Goal: Task Accomplishment & Management: Complete application form

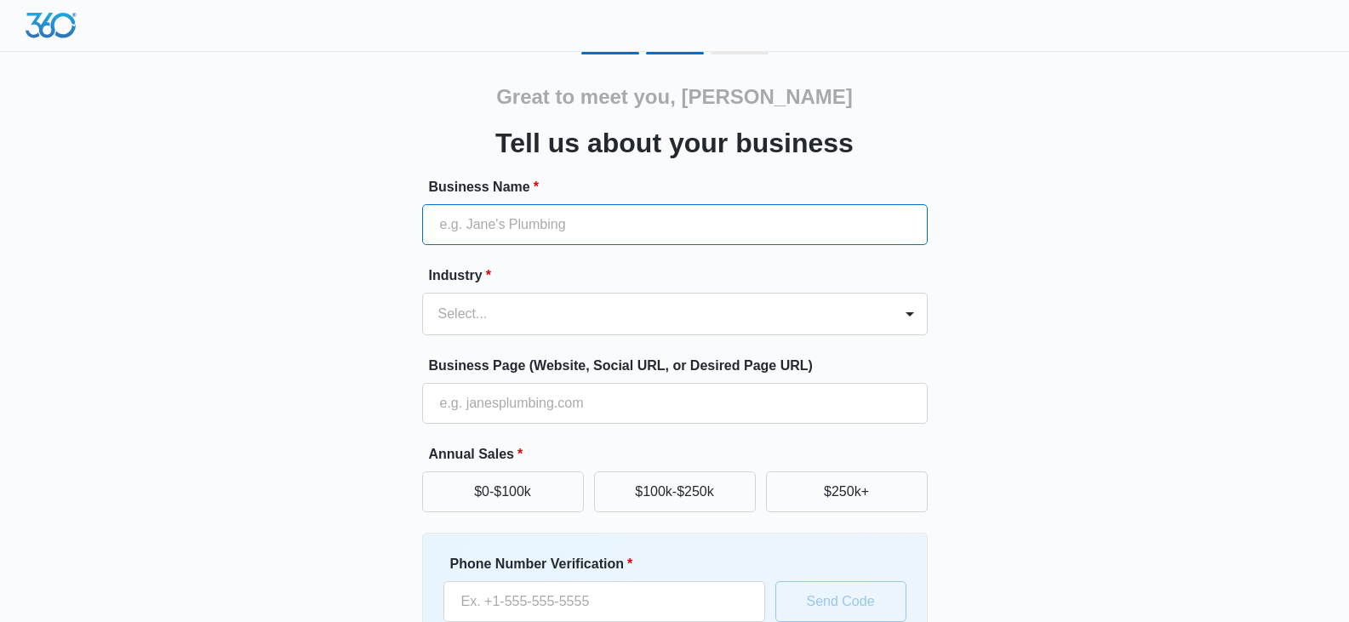
click at [572, 226] on input "Business Name *" at bounding box center [675, 224] width 506 height 41
type input "[PERSON_NAME] Outdoor Lighting"
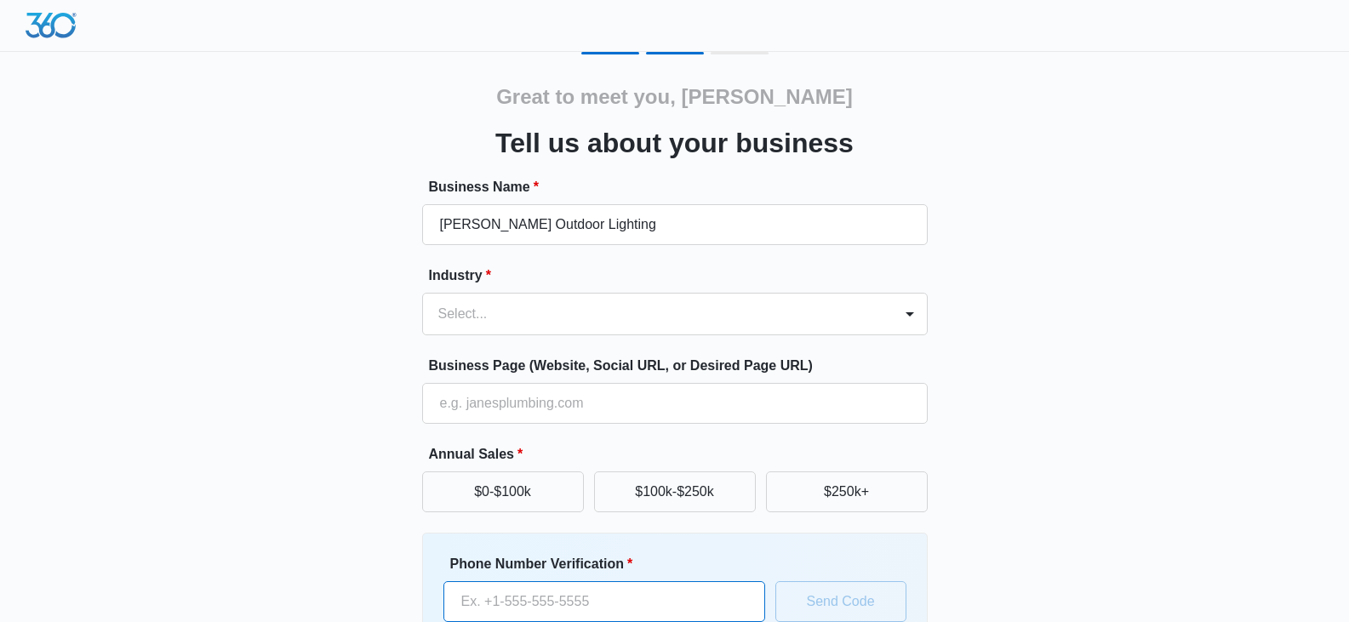
type input "[PHONE_NUMBER]"
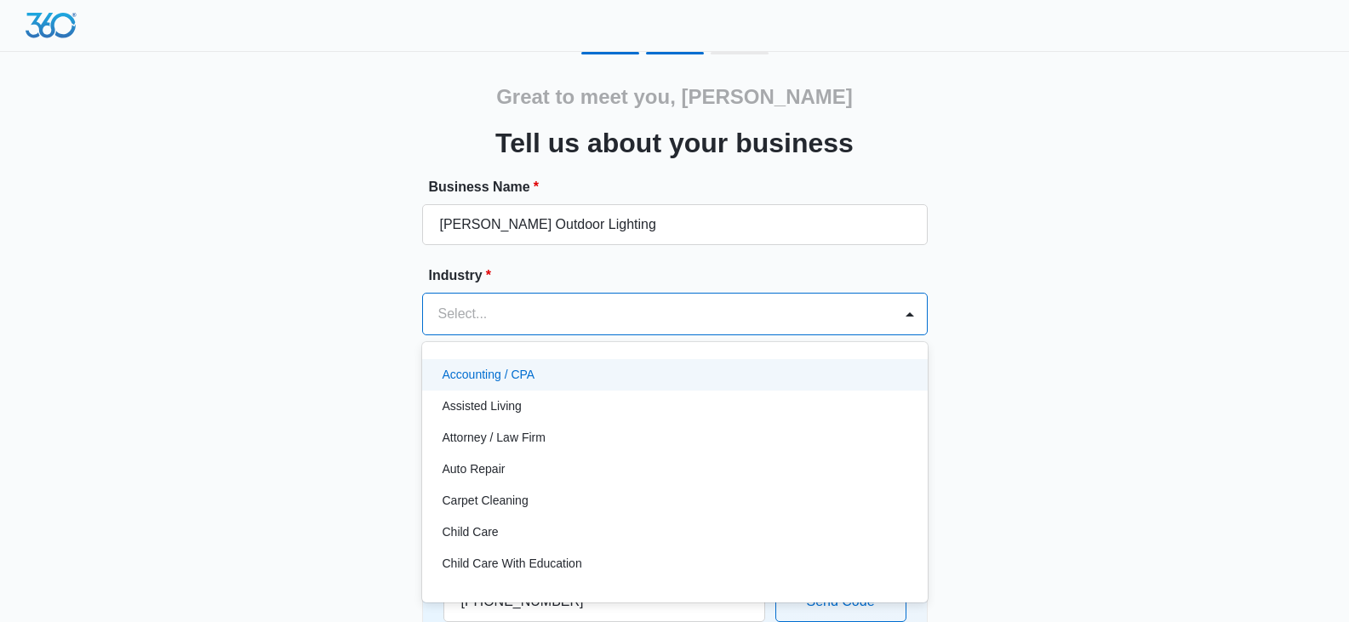
click at [655, 312] on div at bounding box center [654, 314] width 432 height 24
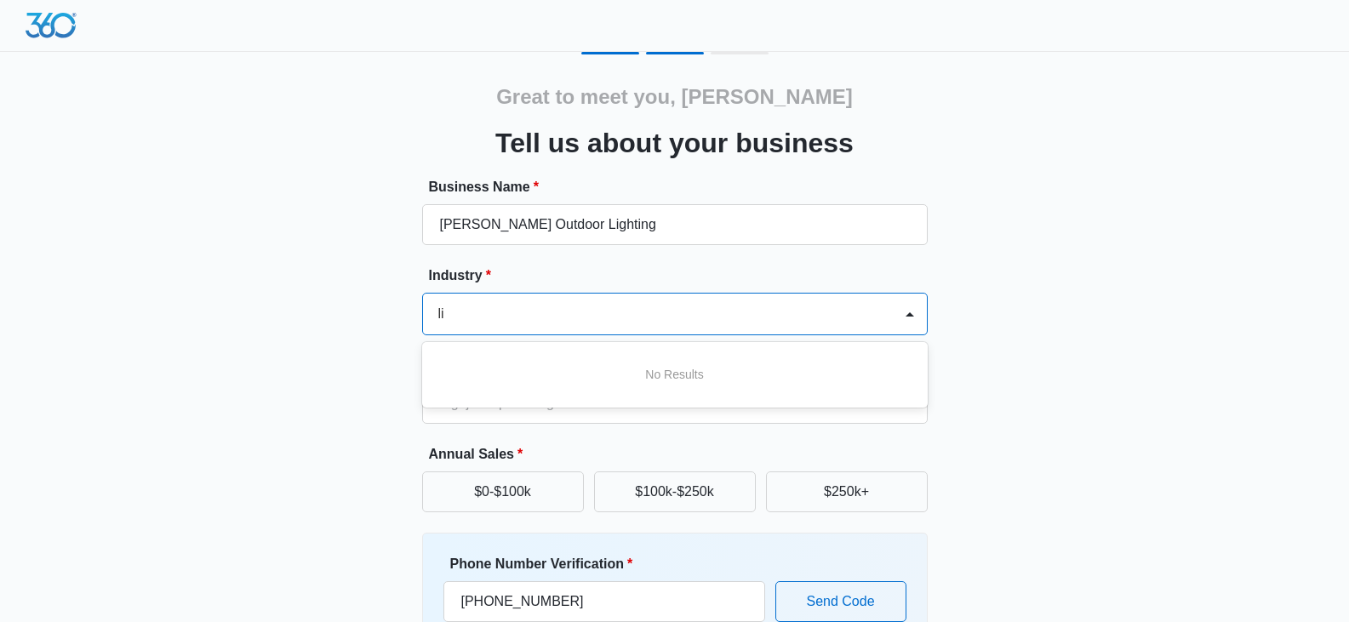
type input "l"
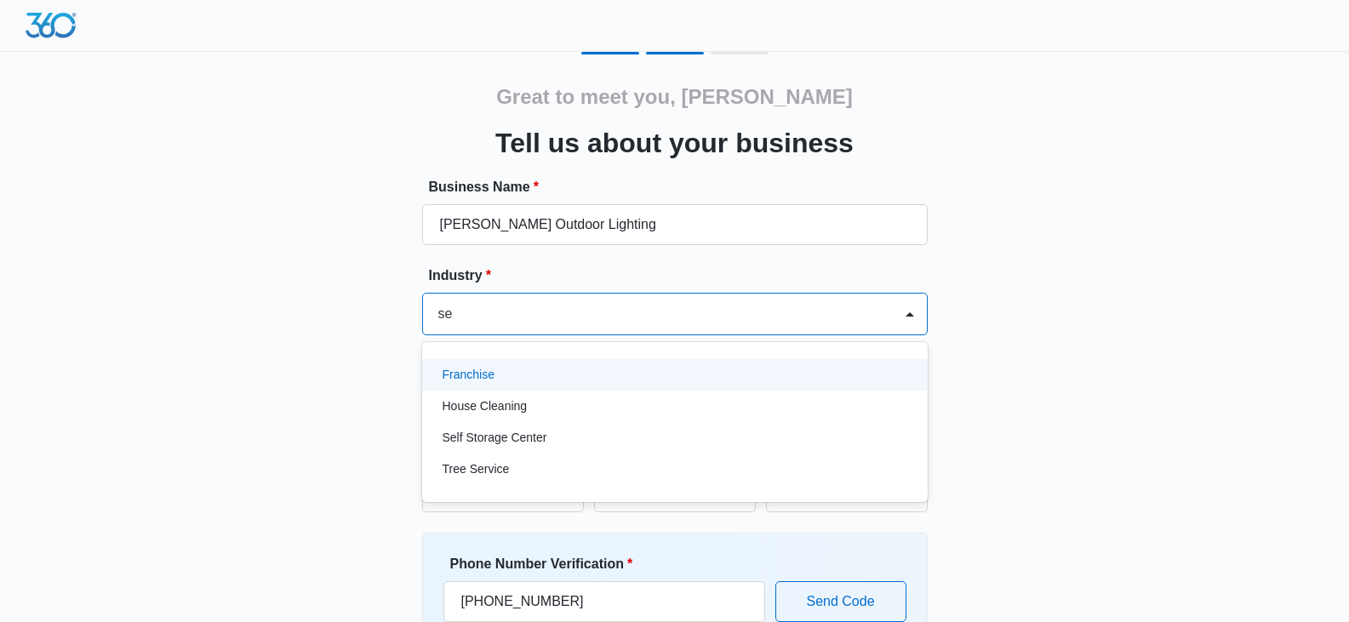
type input "ser"
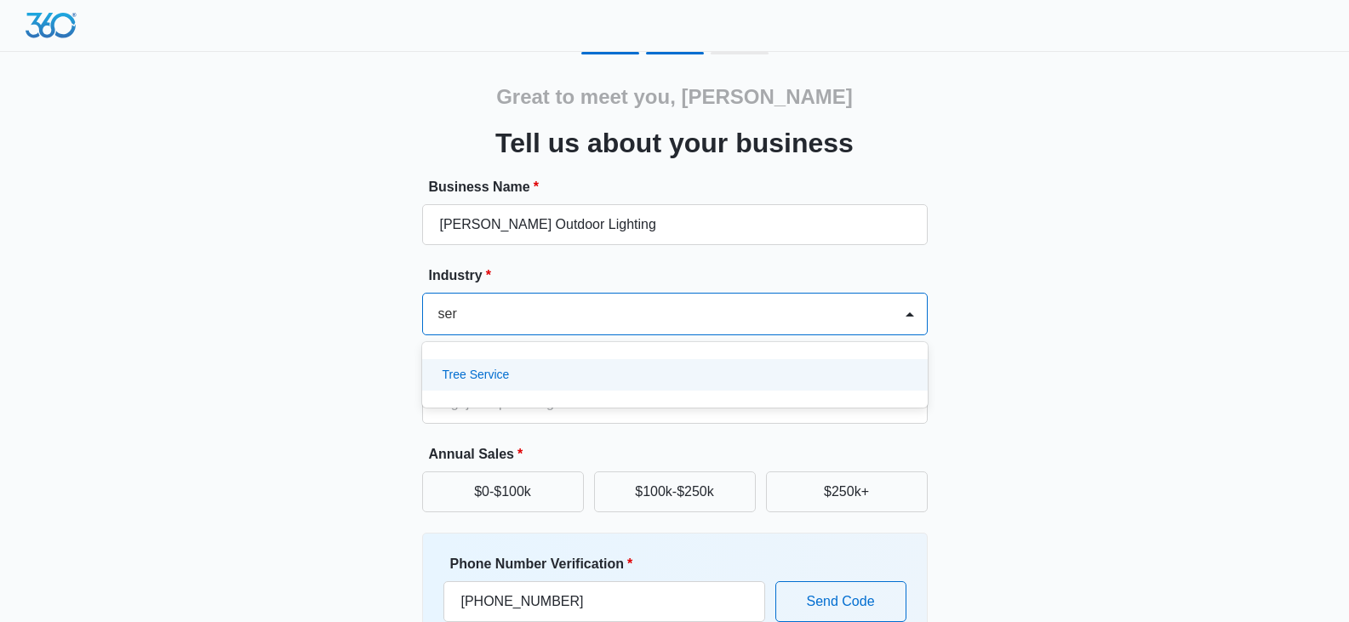
click at [545, 379] on div "Tree Service" at bounding box center [673, 375] width 461 height 18
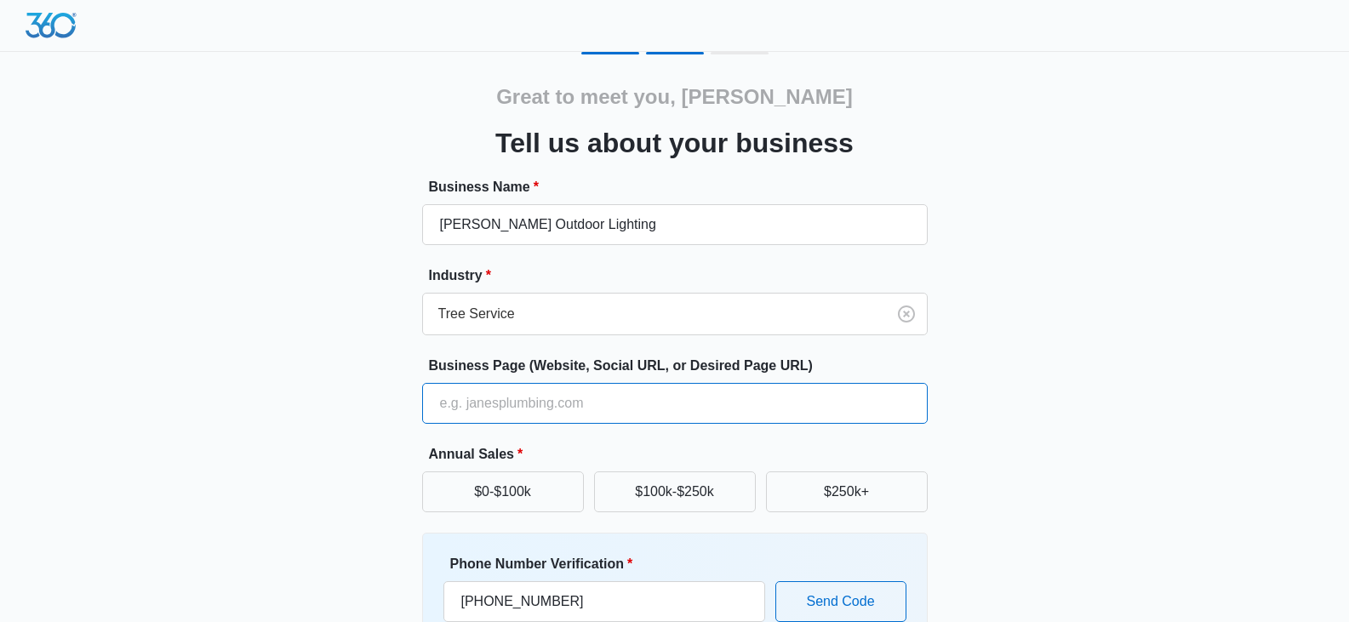
click at [495, 396] on input "Business Page (Website, Social URL, or Desired Page URL)" at bounding box center [675, 403] width 506 height 41
type input "[URL][DOMAIN_NAME]"
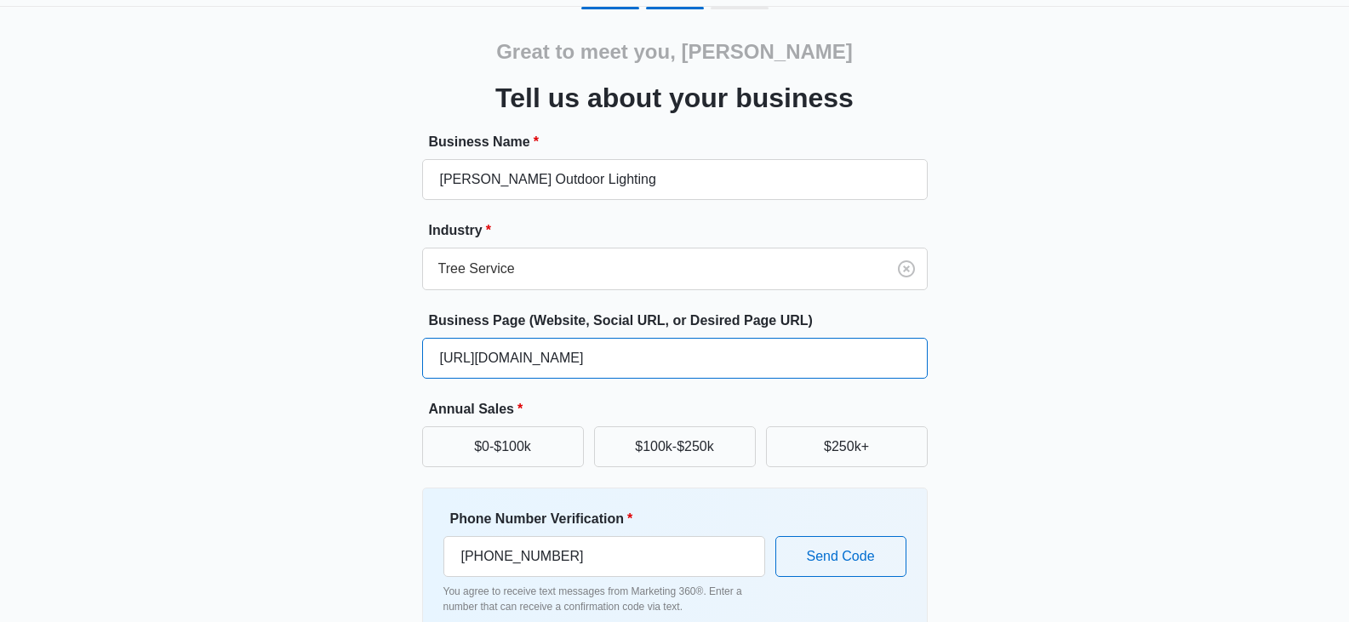
scroll to position [140, 0]
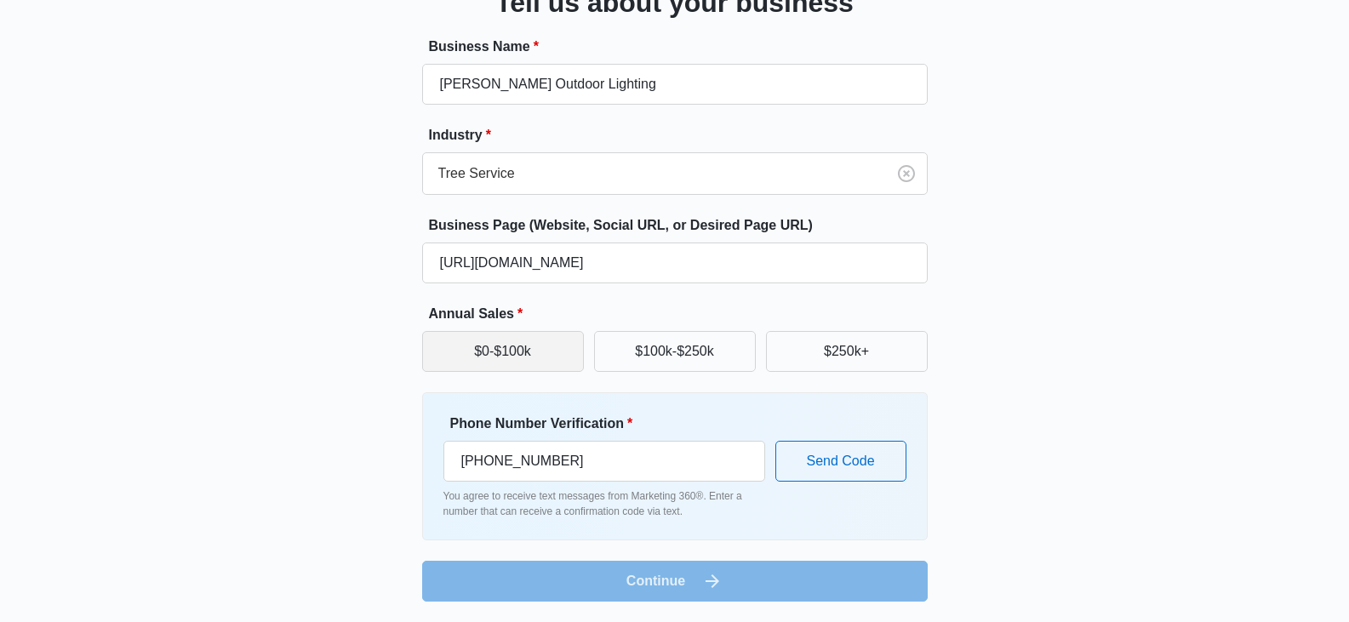
click at [481, 350] on button "$0-$100k" at bounding box center [503, 351] width 162 height 41
click at [662, 585] on form "Business Name * [PERSON_NAME] Outdoor Lighting Industry * Tree Service Business…" at bounding box center [675, 319] width 506 height 565
click at [609, 472] on input "[PHONE_NUMBER]" at bounding box center [604, 461] width 322 height 41
click at [620, 468] on input "[PHONE_NUMBER]" at bounding box center [604, 461] width 322 height 41
click at [683, 589] on form "Business Name * [PERSON_NAME] Outdoor Lighting Industry * Tree Service Business…" at bounding box center [675, 319] width 506 height 565
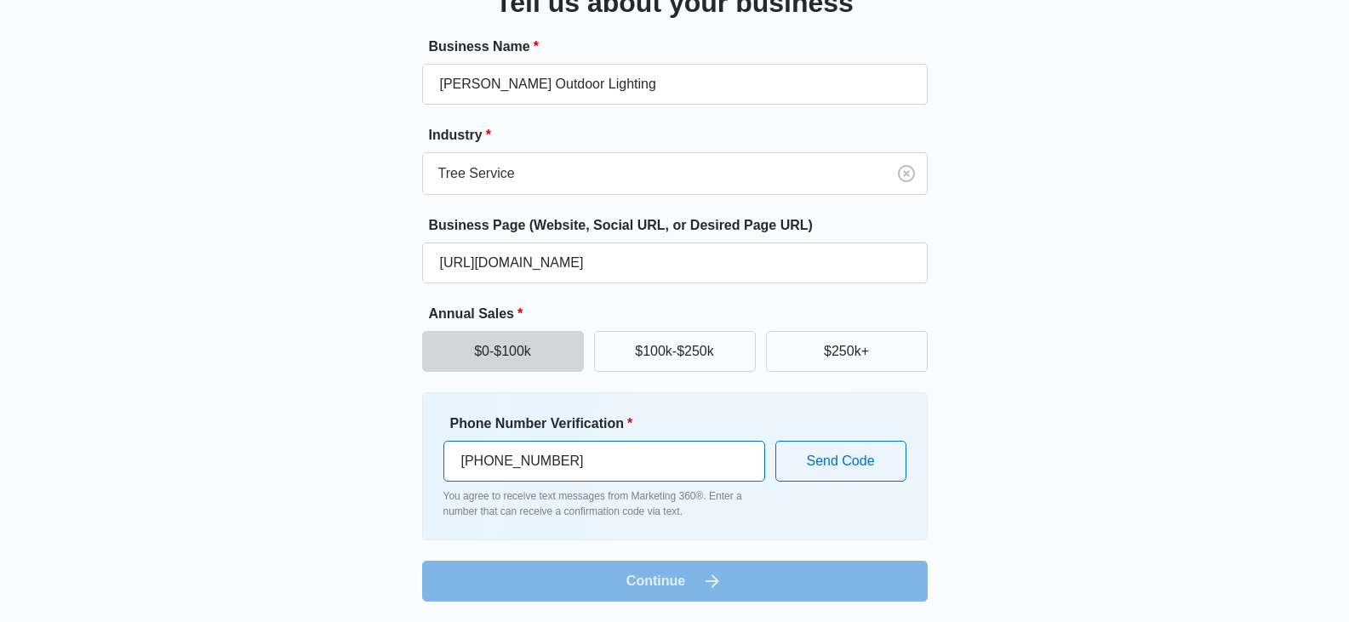
click at [658, 456] on input "[PHONE_NUMBER]" at bounding box center [604, 461] width 322 height 41
click at [649, 510] on p "You agree to receive text messages from Marketing 360®. Enter a number that can…" at bounding box center [604, 504] width 322 height 31
click at [660, 585] on form "Business Name * [PERSON_NAME] Outdoor Lighting Industry * Tree Service Business…" at bounding box center [675, 319] width 506 height 565
click at [660, 584] on form "Business Name * [PERSON_NAME] Outdoor Lighting Industry * Tree Service Business…" at bounding box center [675, 319] width 506 height 565
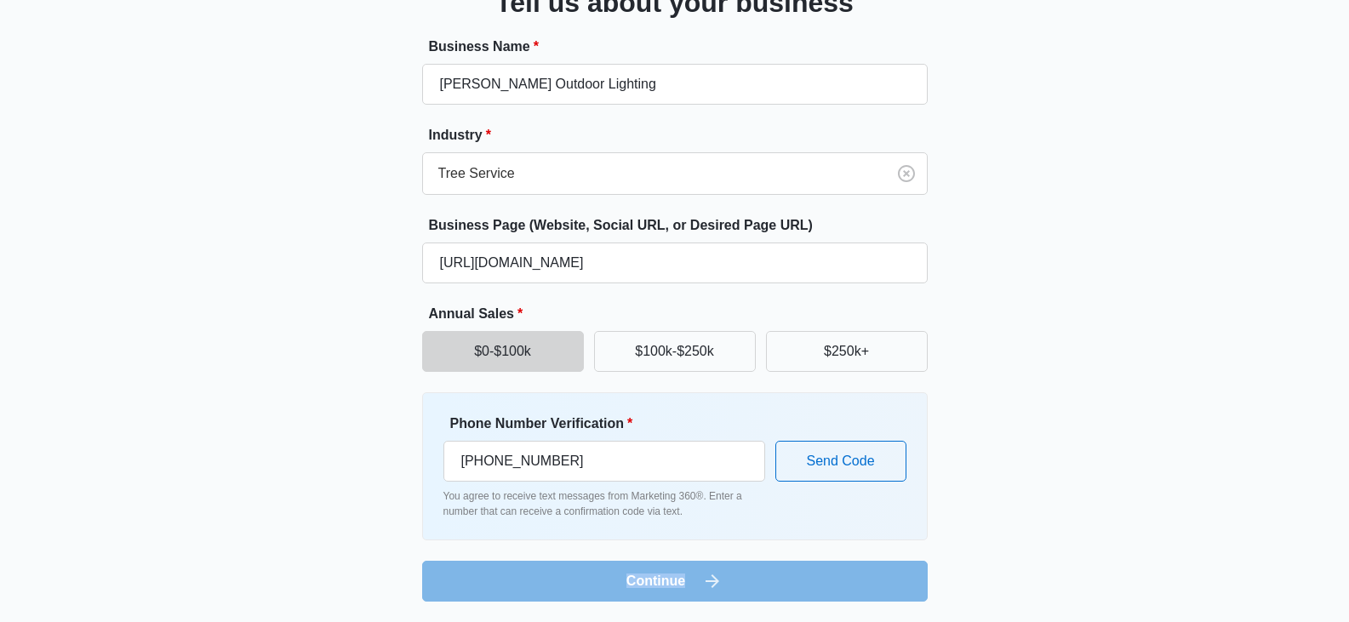
click at [658, 587] on form "Business Name * [PERSON_NAME] Outdoor Lighting Industry * Tree Service Business…" at bounding box center [675, 319] width 506 height 565
click at [674, 580] on form "Business Name * [PERSON_NAME] Outdoor Lighting Industry * Tree Service Business…" at bounding box center [675, 319] width 506 height 565
click at [641, 575] on form "Business Name * [PERSON_NAME] Outdoor Lighting Industry * Tree Service Business…" at bounding box center [675, 319] width 506 height 565
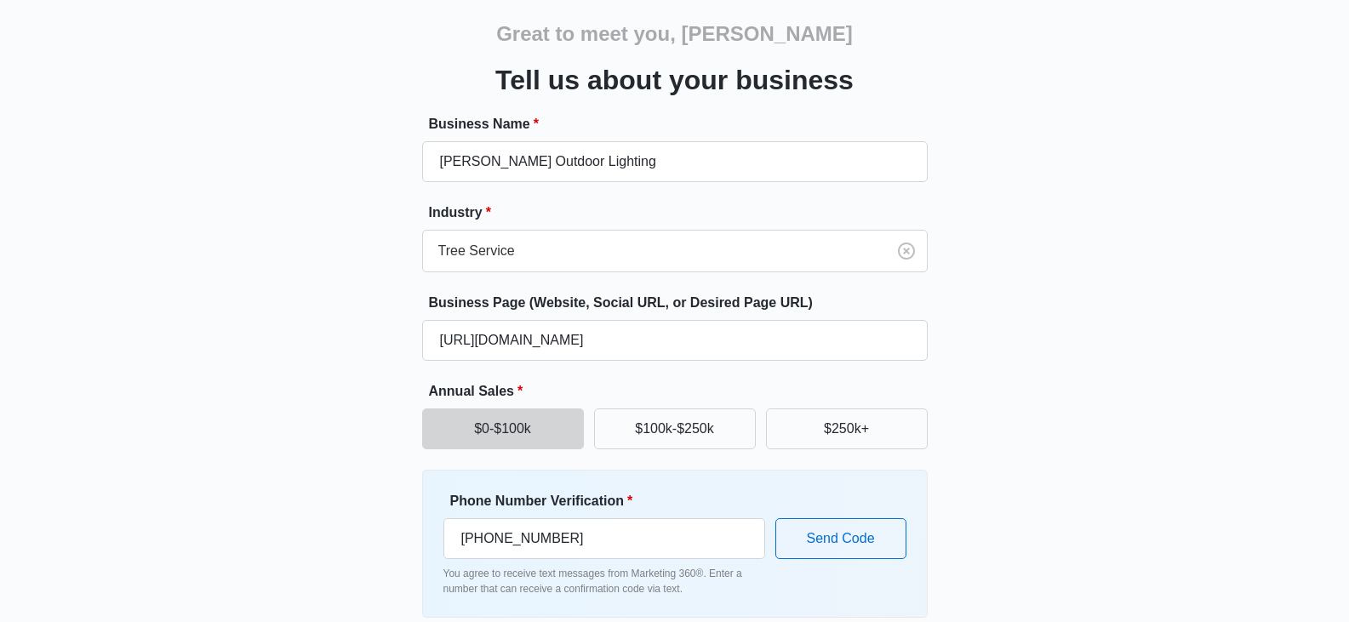
scroll to position [0, 0]
